Goal: Task Accomplishment & Management: Use online tool/utility

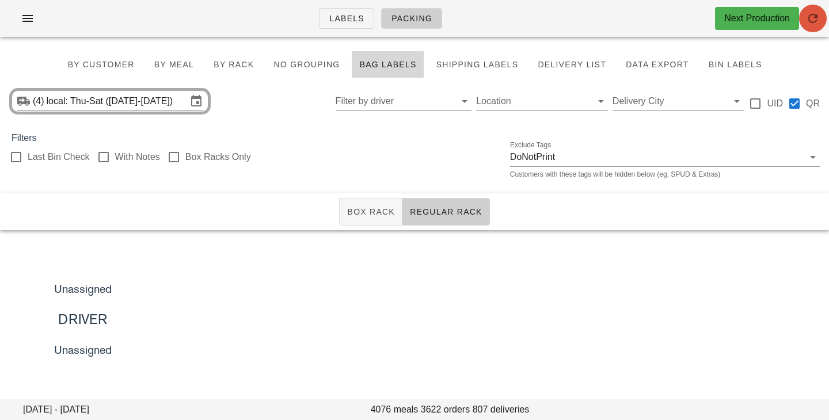
click at [820, 25] on icon "button" at bounding box center [813, 19] width 14 height 14
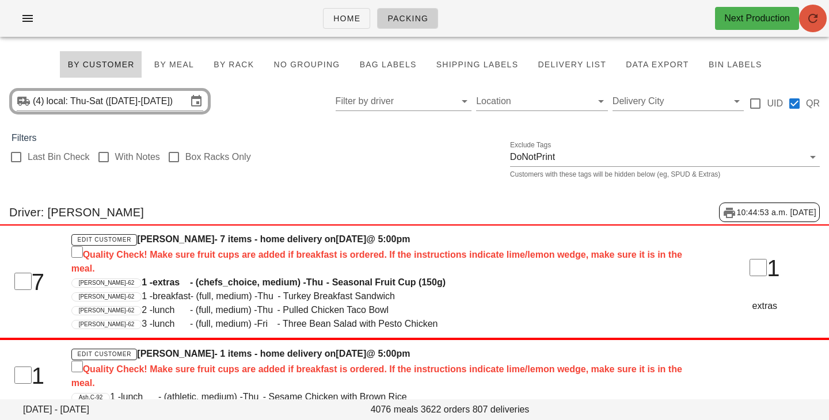
click at [820, 23] on icon "button" at bounding box center [813, 19] width 14 height 14
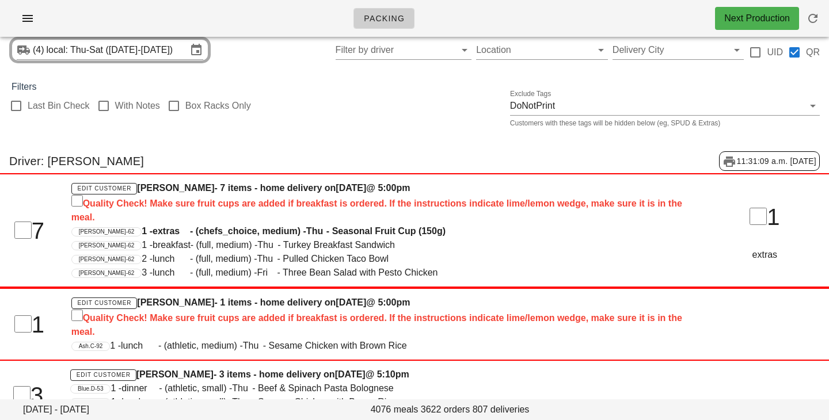
scroll to position [35, 0]
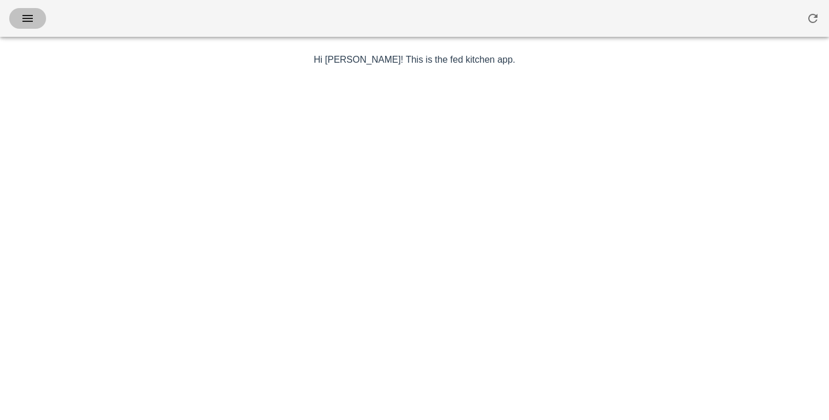
click at [27, 18] on icon "button" at bounding box center [28, 19] width 14 height 14
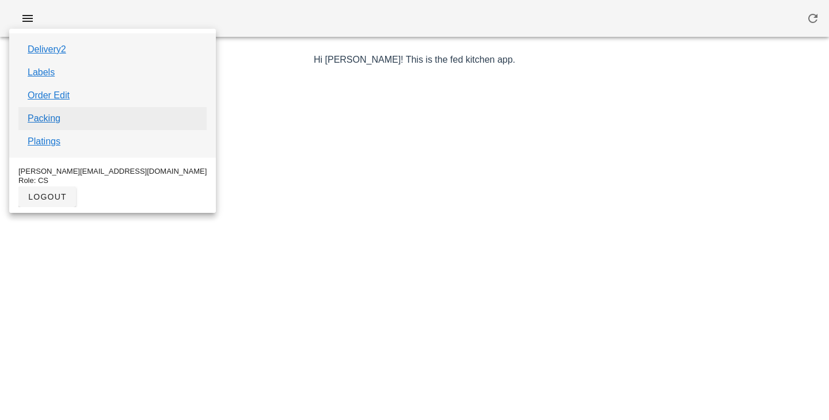
click at [46, 117] on link "Packing" at bounding box center [44, 119] width 33 height 14
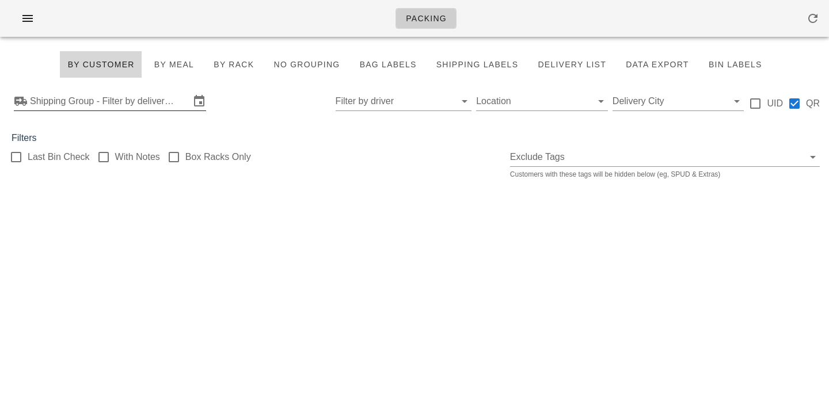
click at [170, 105] on input "Shipping Group - Filter by delivery logistics" at bounding box center [110, 101] width 160 height 18
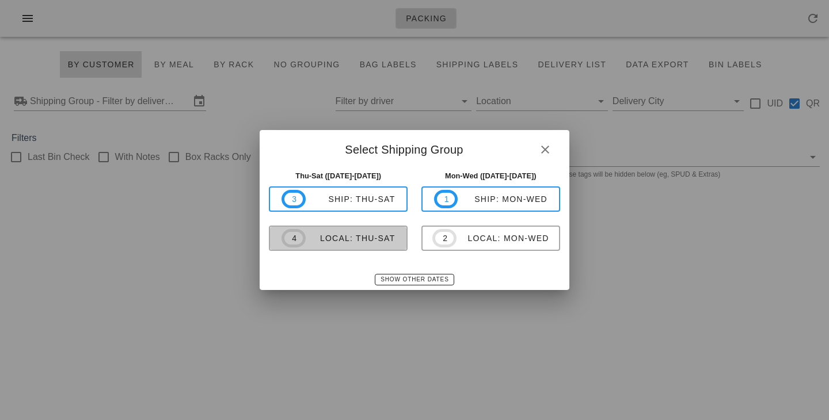
click at [368, 237] on div "local: Thu-Sat" at bounding box center [351, 238] width 90 height 9
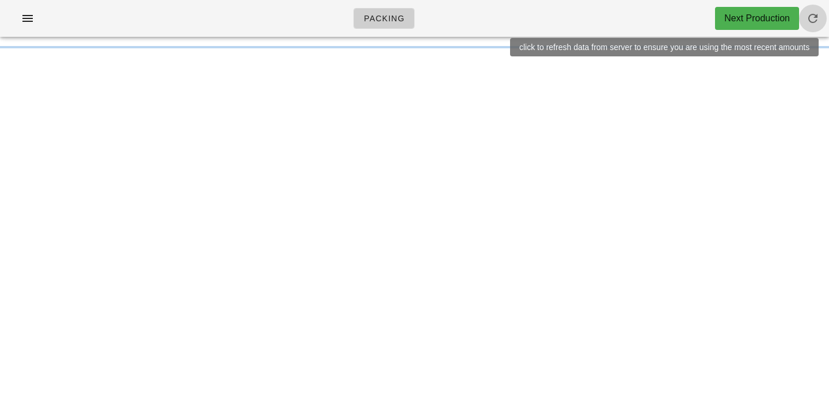
click at [815, 20] on icon "button" at bounding box center [813, 19] width 14 height 14
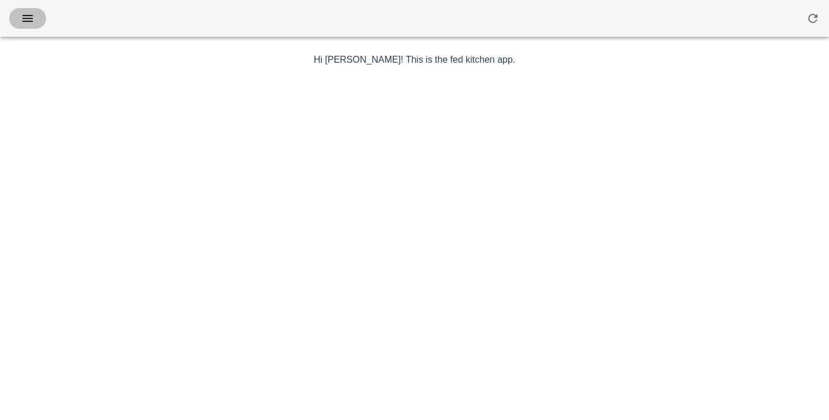
click at [42, 19] on button "button" at bounding box center [27, 18] width 37 height 21
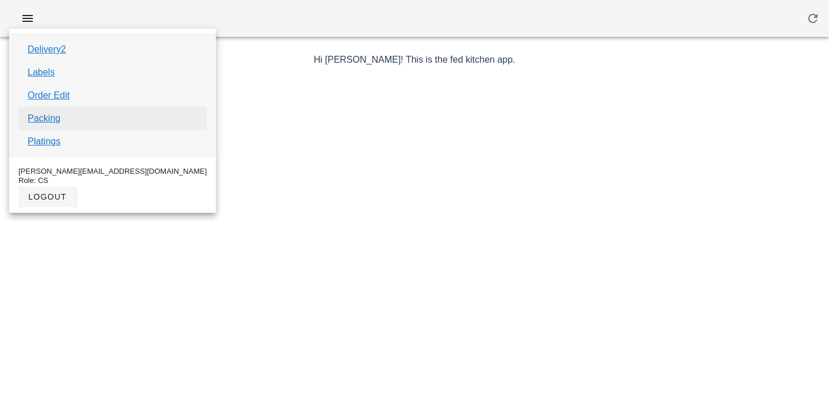
click at [57, 121] on link "Packing" at bounding box center [44, 119] width 33 height 14
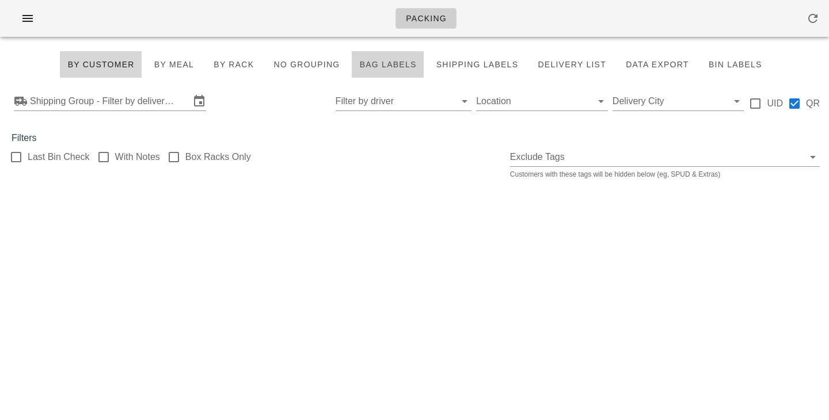
click at [360, 66] on button "Bag Labels" at bounding box center [388, 65] width 72 height 28
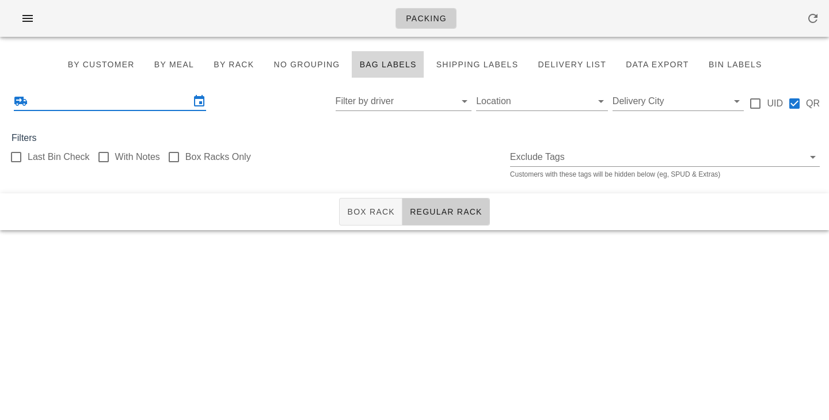
click at [160, 94] on input "text" at bounding box center [110, 101] width 160 height 18
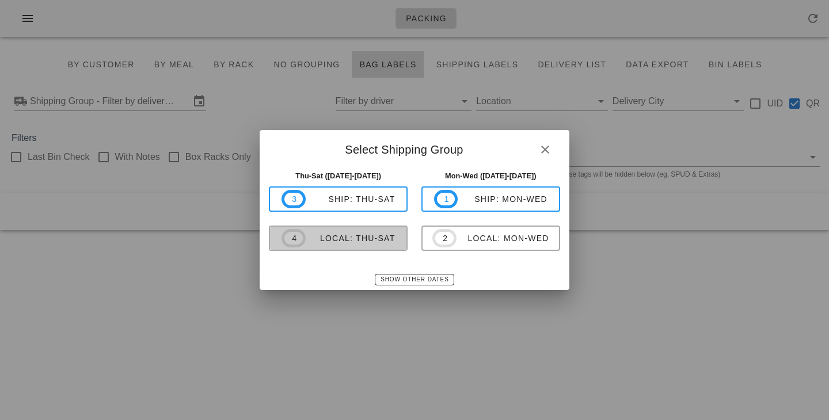
click at [368, 242] on div "local: Thu-Sat" at bounding box center [351, 238] width 90 height 9
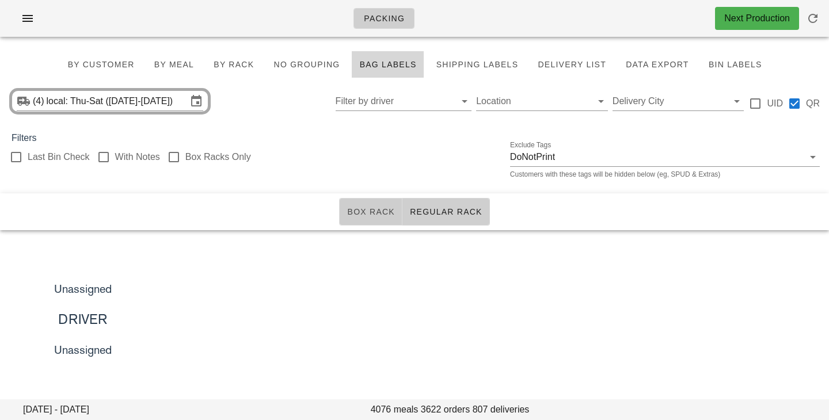
click at [378, 221] on button "Box Rack" at bounding box center [370, 212] width 63 height 28
click at [203, 158] on label "Box Racks Only" at bounding box center [218, 157] width 66 height 12
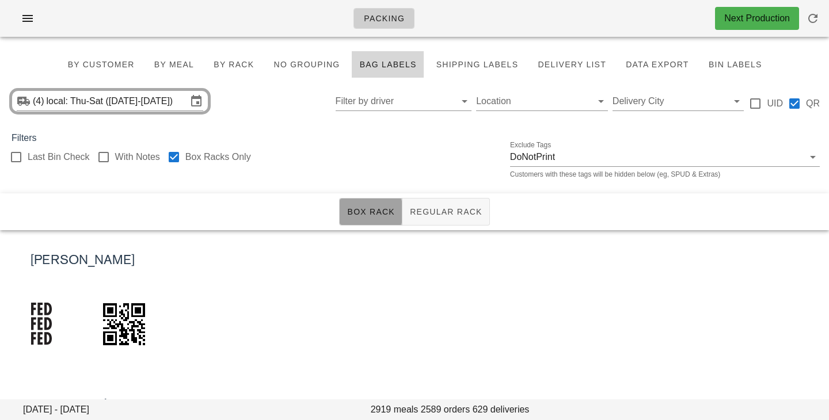
checkbox input "true"
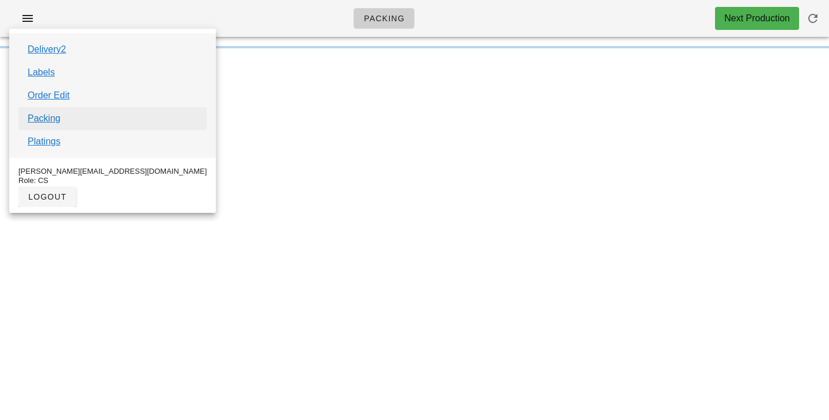
click at [49, 113] on link "Packing" at bounding box center [44, 119] width 33 height 14
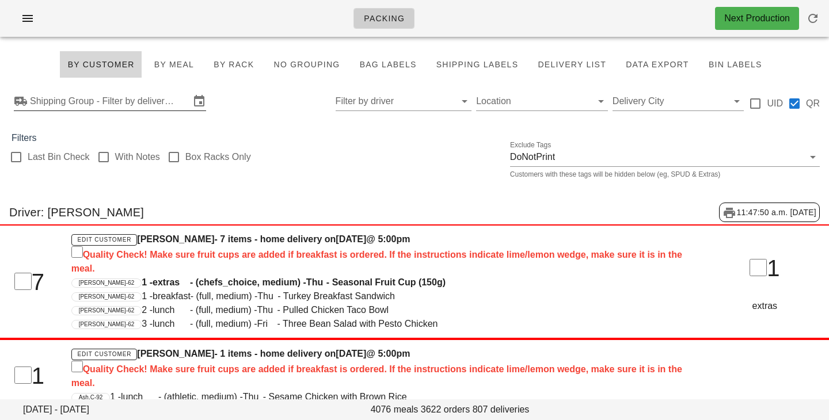
click at [170, 106] on input "Shipping Group - Filter by delivery logistics" at bounding box center [110, 101] width 160 height 18
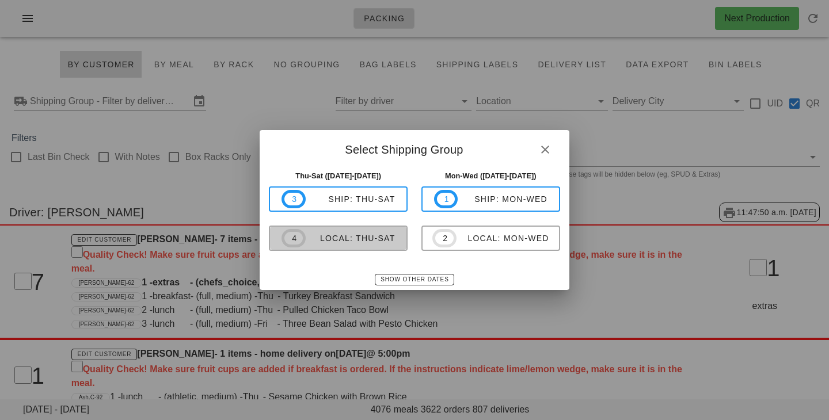
click at [364, 235] on div "local: Thu-Sat" at bounding box center [351, 238] width 90 height 9
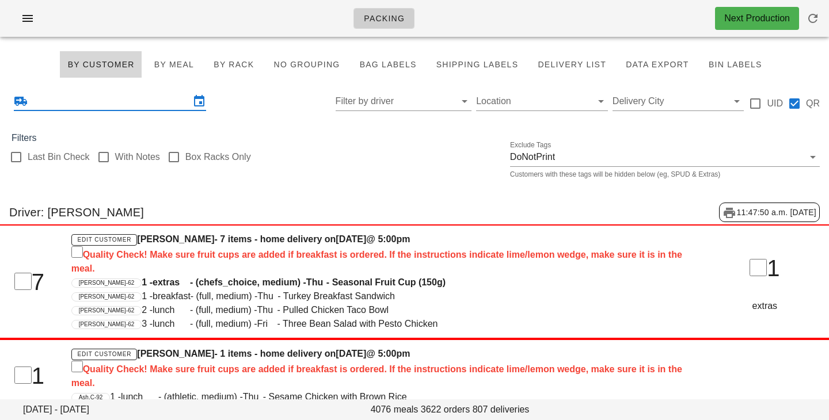
click at [183, 99] on input "text" at bounding box center [110, 101] width 160 height 18
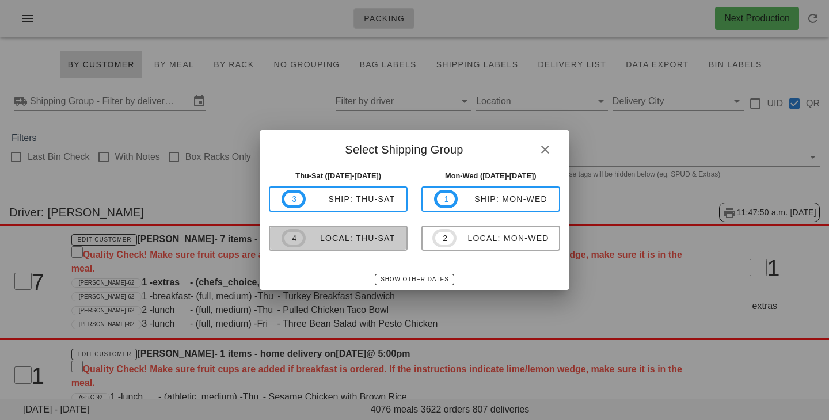
click at [367, 241] on div "local: Thu-Sat" at bounding box center [351, 238] width 90 height 9
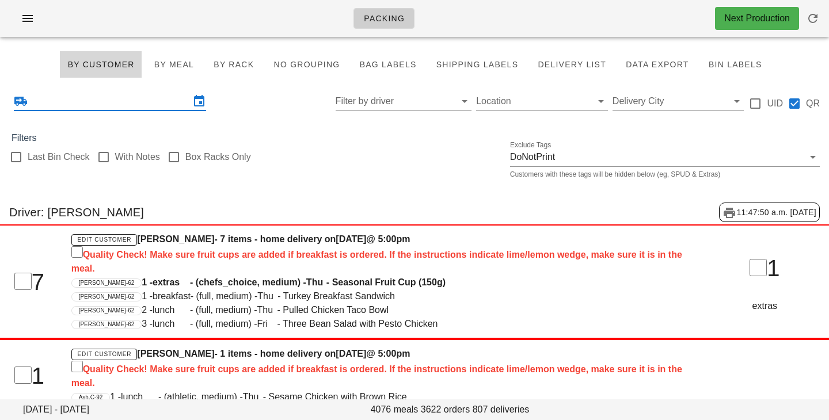
click at [398, 162] on div "Last Bin Check With Notes Box Racks Only Exclude Tags DoNotPrint Customers with…" at bounding box center [414, 163] width 829 height 37
click at [410, 108] on input "Filter by driver" at bounding box center [395, 101] width 118 height 18
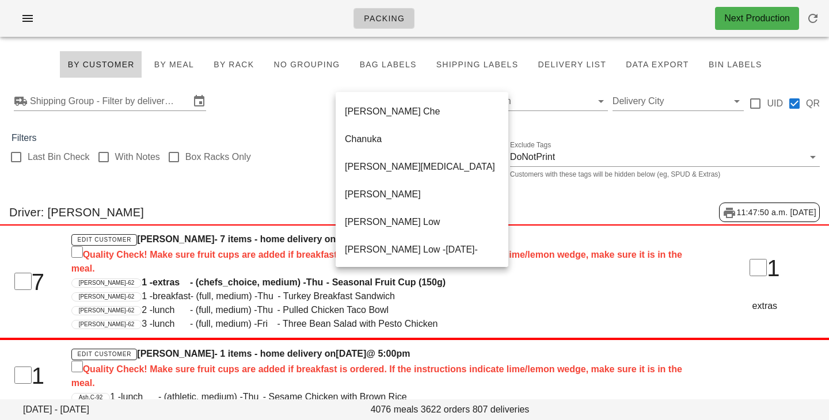
scroll to position [148, 0]
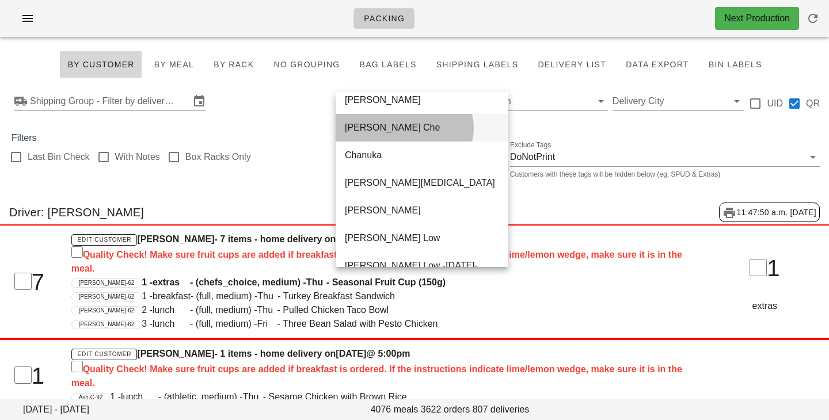
click at [390, 120] on div "Canh Che" at bounding box center [422, 127] width 154 height 25
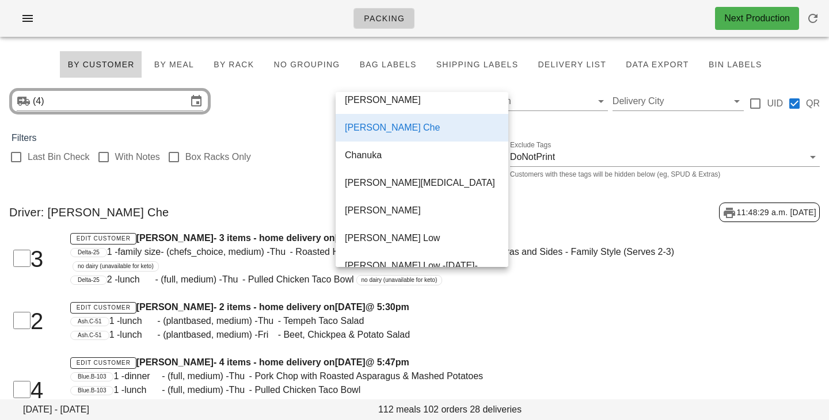
type input "local: Thu-Sat ([DATE]-[DATE])"
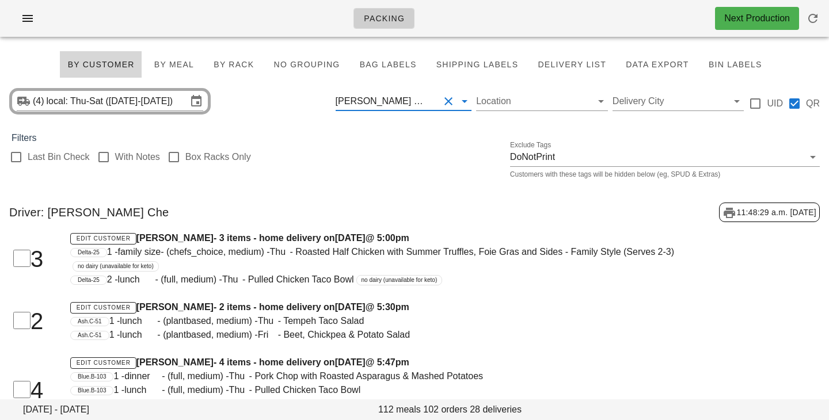
scroll to position [14, 0]
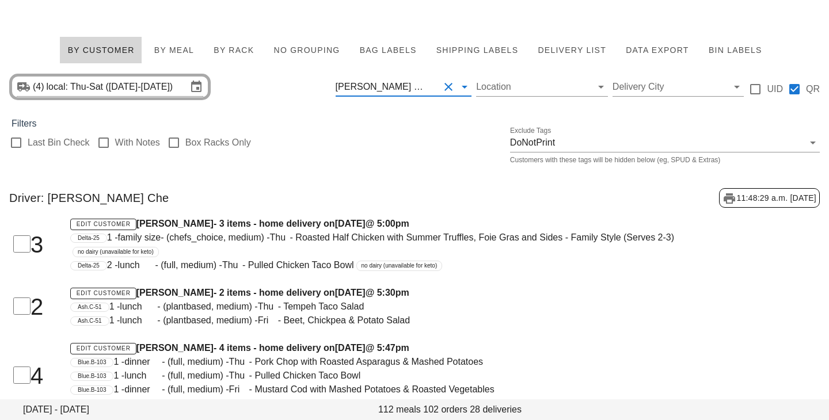
click at [446, 86] on button "Clear Filter by driver" at bounding box center [448, 87] width 14 height 14
click at [275, 92] on div "(4) local: Thu-Sat (Aug 28-Aug 30) Location Delivery City UID QR" at bounding box center [414, 86] width 829 height 37
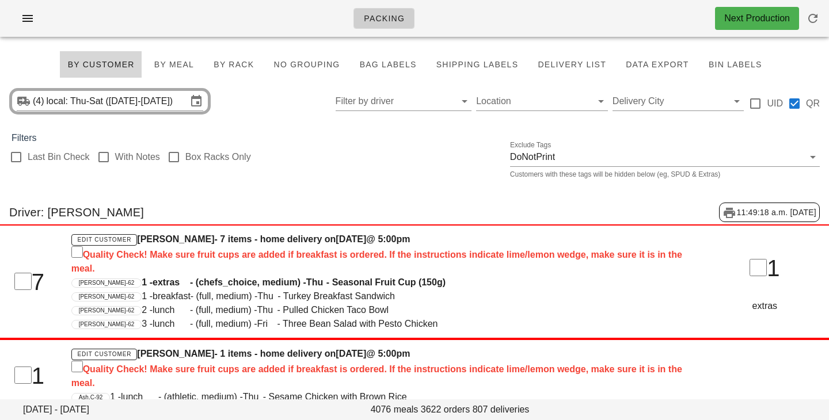
click at [265, 112] on div "(4) local: Thu-Sat ([DATE]-[DATE]) Filter by driver Location Delivery City UID …" at bounding box center [414, 101] width 829 height 37
click at [380, 134] on div "Filters" at bounding box center [414, 138] width 829 height 14
click at [243, 55] on button "By Rack" at bounding box center [233, 65] width 55 height 28
click at [177, 161] on div at bounding box center [174, 157] width 20 height 20
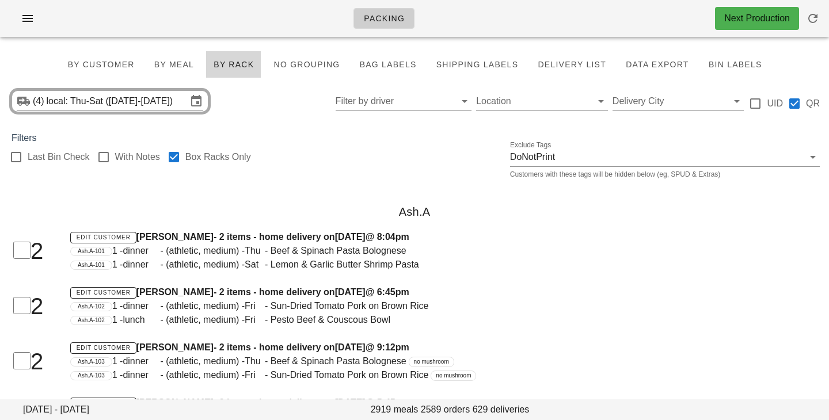
checkbox input "true"
click at [304, 140] on div "Filters" at bounding box center [414, 138] width 829 height 14
